Goal: Information Seeking & Learning: Learn about a topic

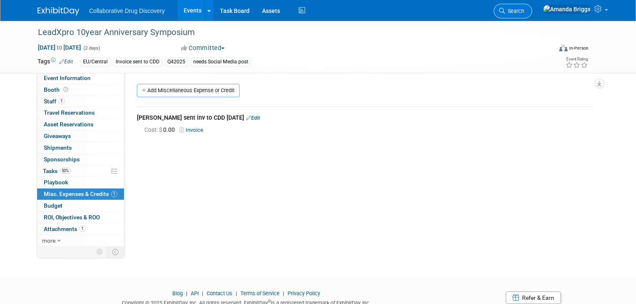
click at [525, 12] on span "Search" at bounding box center [514, 11] width 19 height 6
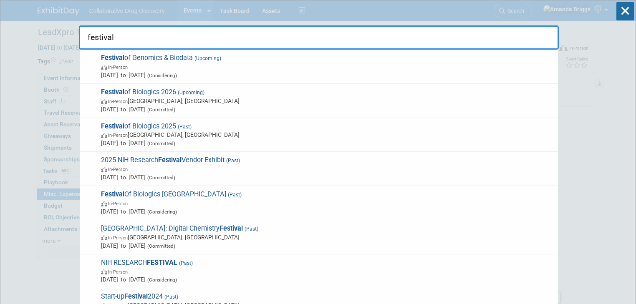
type input "festival"
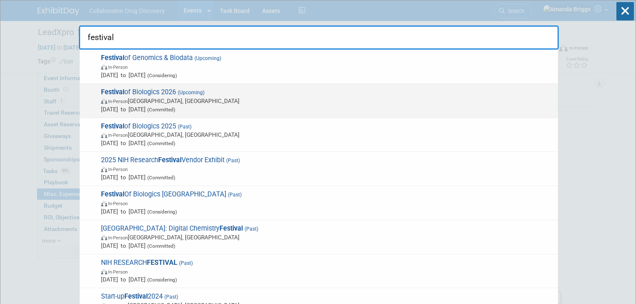
click at [149, 92] on span "Festival of Biologics 2026 (Upcoming) In-Person [GEOGRAPHIC_DATA], [GEOGRAPHIC_…" at bounding box center [327, 100] width 456 height 25
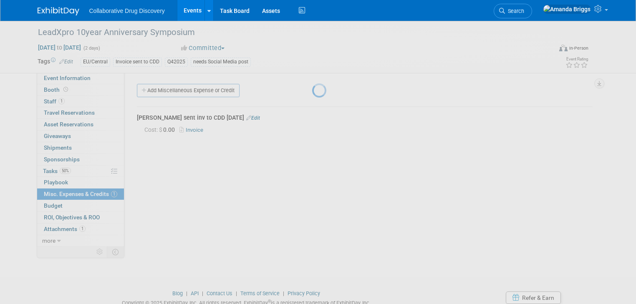
click at [312, 92] on div at bounding box center [318, 152] width 12 height 304
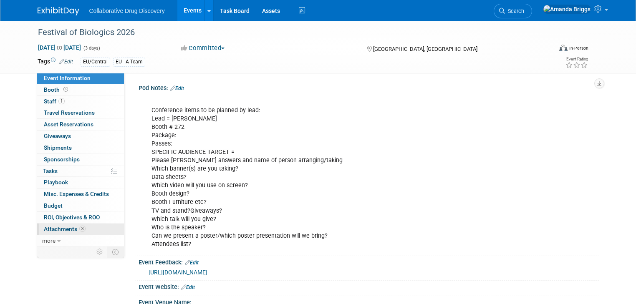
click at [67, 231] on span "Attachments 3" at bounding box center [65, 229] width 42 height 7
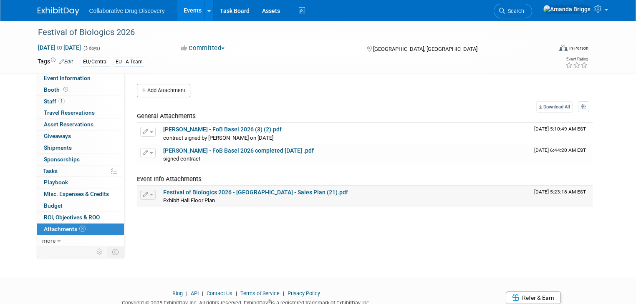
click at [213, 192] on link "Festival of Biologics 2026 - Basel - Sales Plan (21).pdf" at bounding box center [255, 192] width 185 height 7
click at [217, 152] on link "Dimitris Tsionos - FoB Basel 2026 completed 3-9-2025 .pdf" at bounding box center [238, 150] width 151 height 7
click at [214, 132] on link "Dimitris Tsionos - FoB Basel 2026 (3) (2).pdf" at bounding box center [222, 129] width 119 height 7
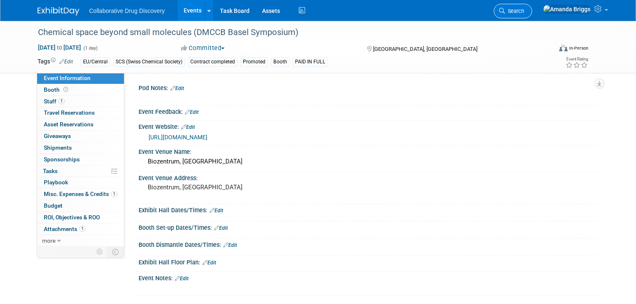
click at [525, 10] on span "Search" at bounding box center [514, 11] width 19 height 6
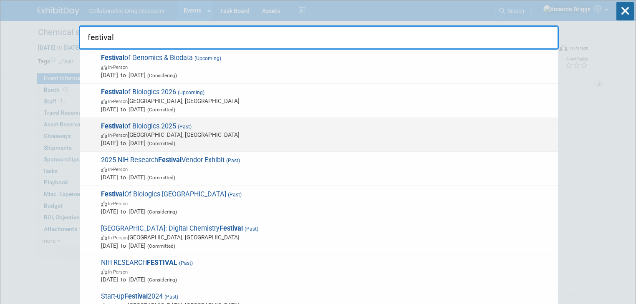
type input "festival"
click at [135, 126] on span "Festival of Biologics 2025 (Past) In-Person Basel, Switzerland Sep 30, 2025 to …" at bounding box center [327, 134] width 456 height 25
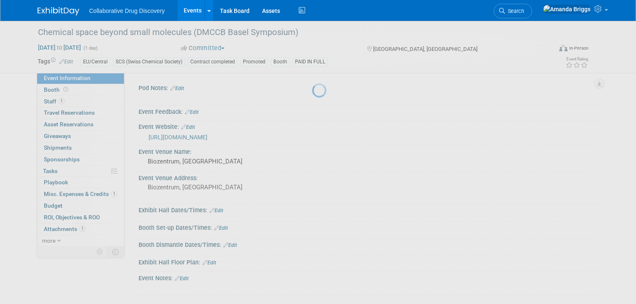
click at [312, 126] on div at bounding box center [318, 152] width 12 height 304
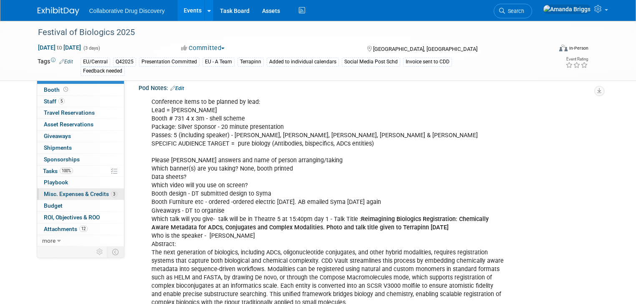
click at [60, 195] on span "Misc. Expenses & Credits 3" at bounding box center [80, 194] width 73 height 7
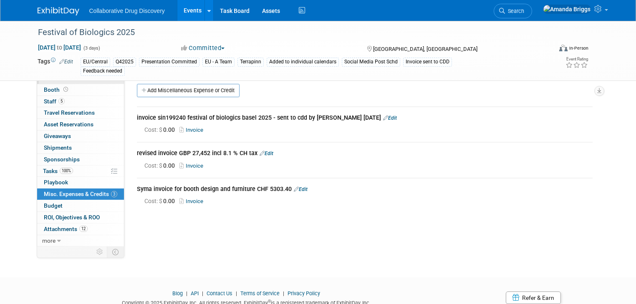
click at [63, 77] on span "Event Information" at bounding box center [67, 78] width 47 height 7
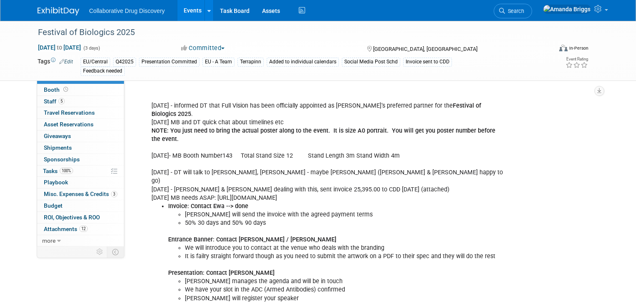
scroll to position [935, 0]
